Goal: Navigation & Orientation: Find specific page/section

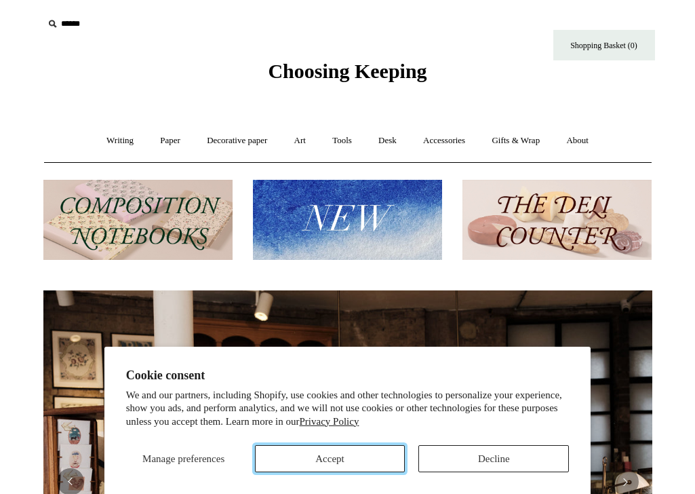
click at [351, 455] on button "Accept" at bounding box center [330, 458] width 150 height 27
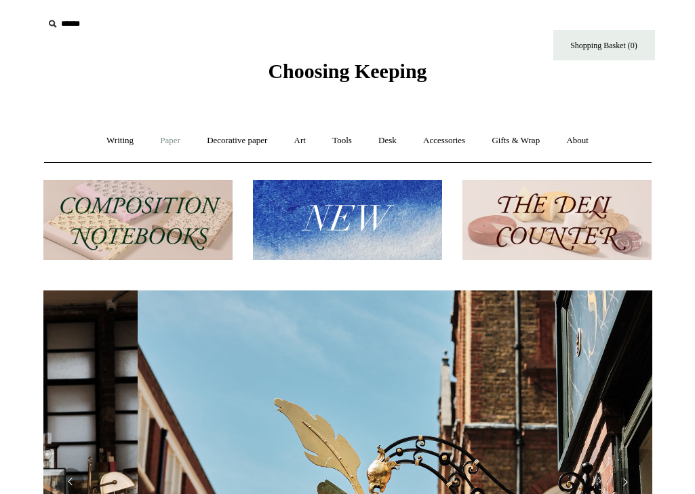
scroll to position [0, 609]
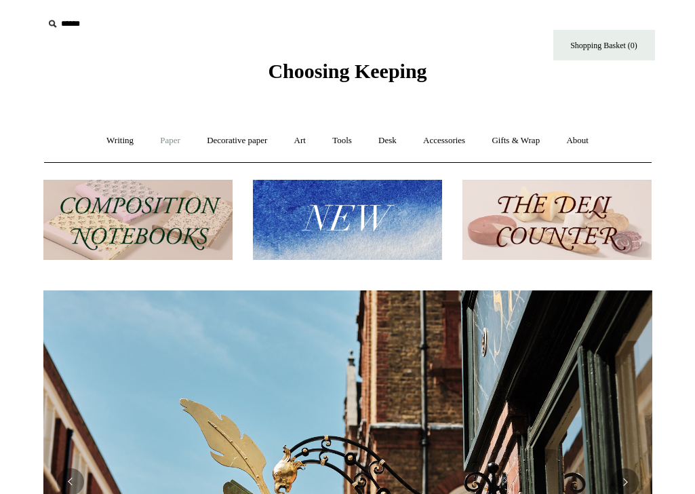
click at [163, 147] on link "Paper +" at bounding box center [170, 141] width 45 height 36
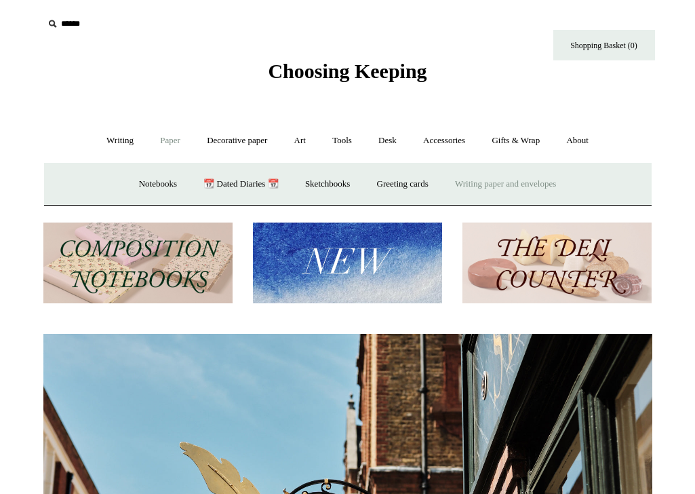
click at [497, 185] on link "Writing paper and envelopes +" at bounding box center [505, 184] width 125 height 36
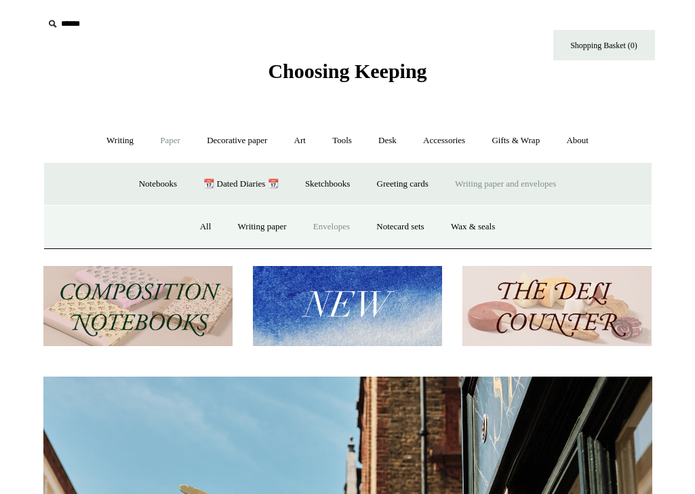
click at [317, 226] on link "Envelopes" at bounding box center [331, 227] width 61 height 36
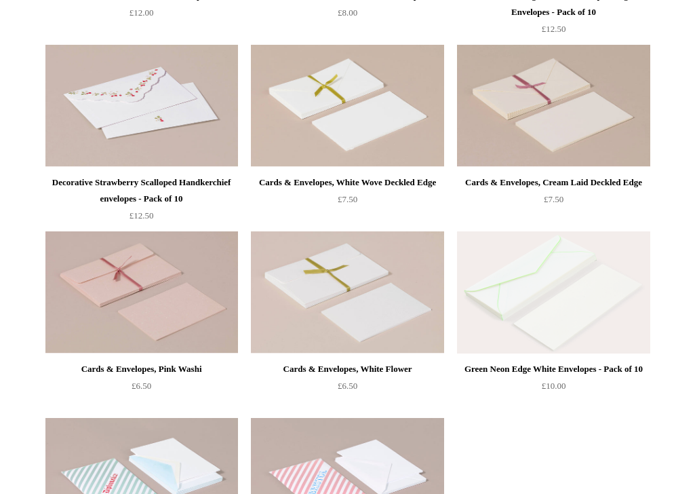
scroll to position [64, 0]
